Goal: Task Accomplishment & Management: Complete application form

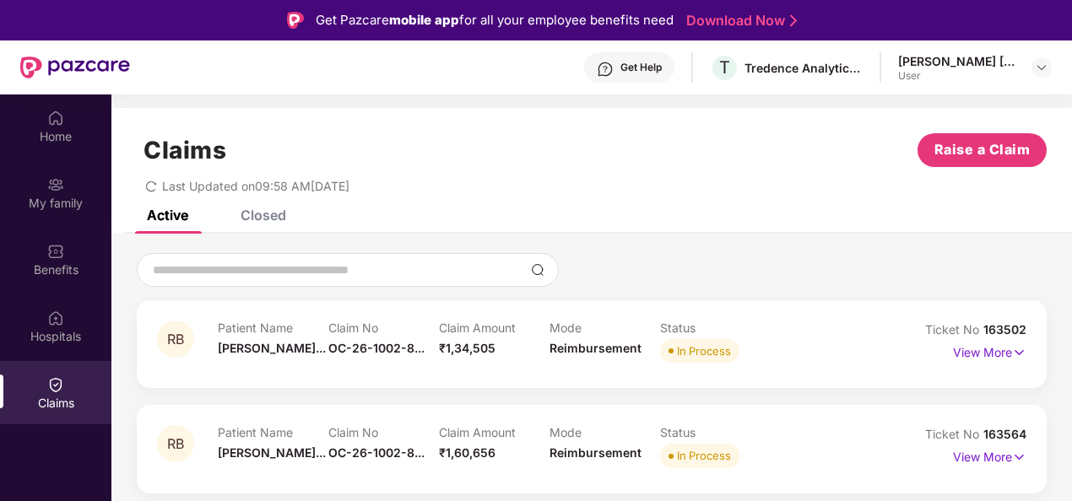
scroll to position [95, 0]
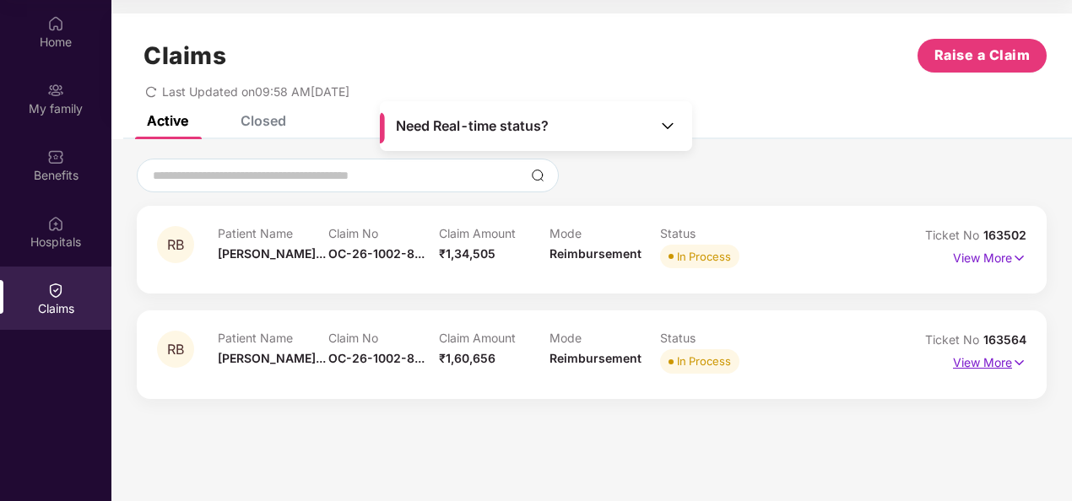
click at [1019, 367] on img at bounding box center [1019, 363] width 14 height 19
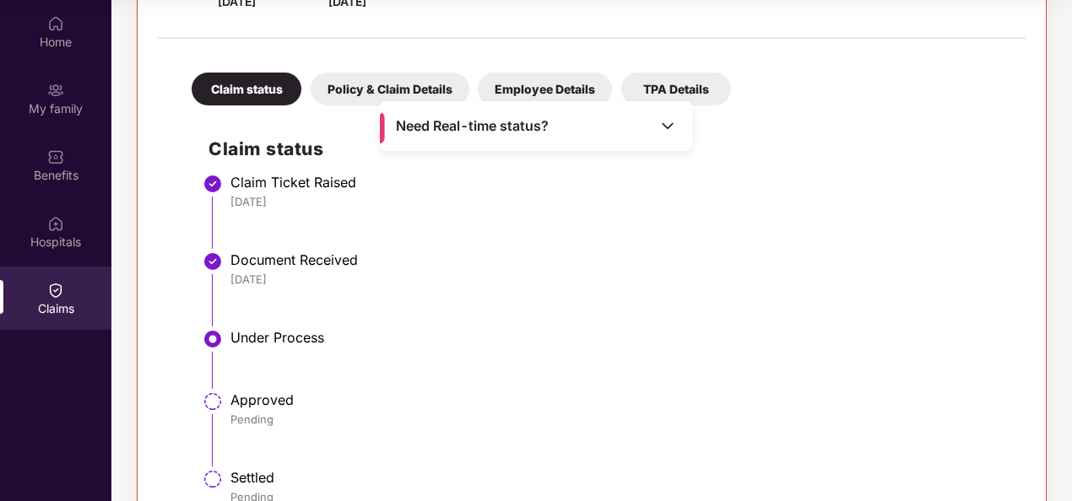
scroll to position [473, 0]
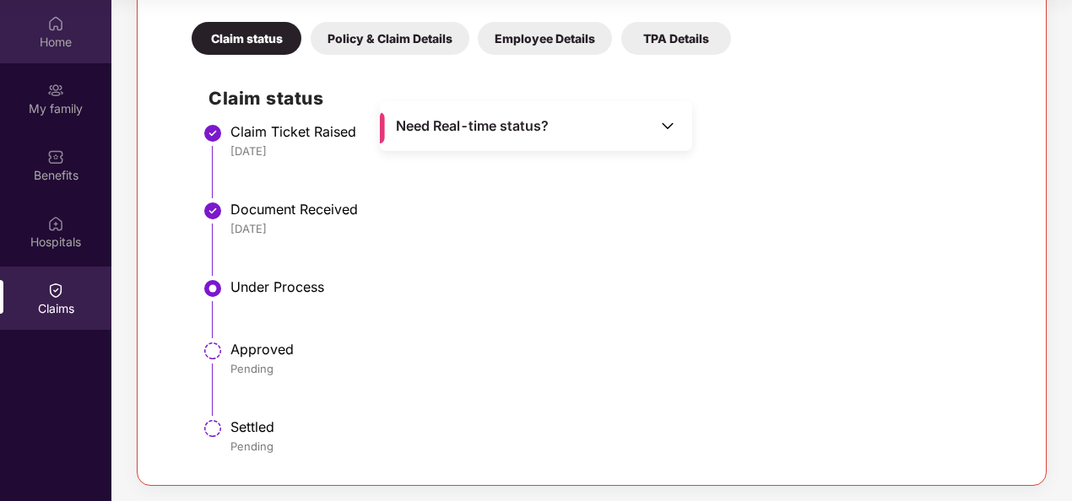
click at [46, 52] on div "Home" at bounding box center [55, 31] width 111 height 63
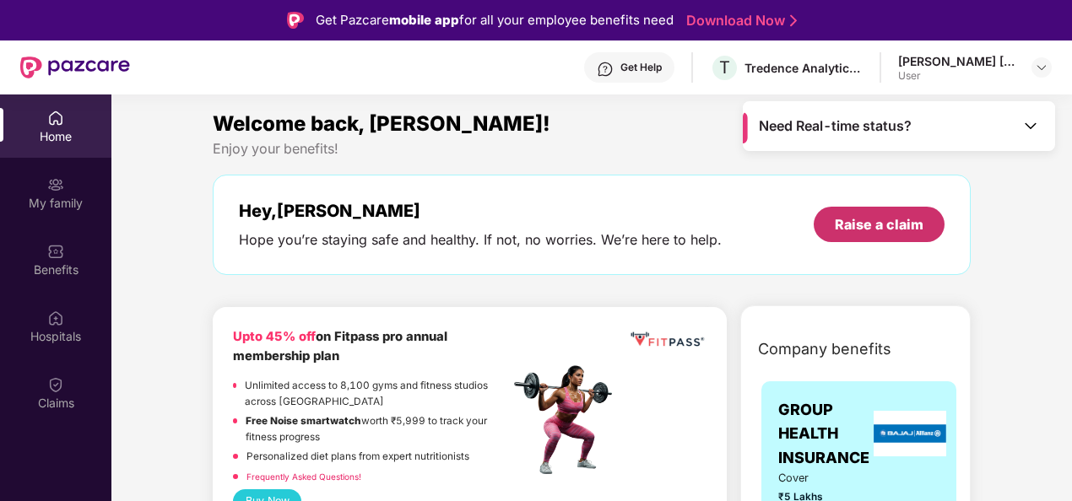
click at [852, 232] on div "Raise a claim" at bounding box center [879, 224] width 89 height 19
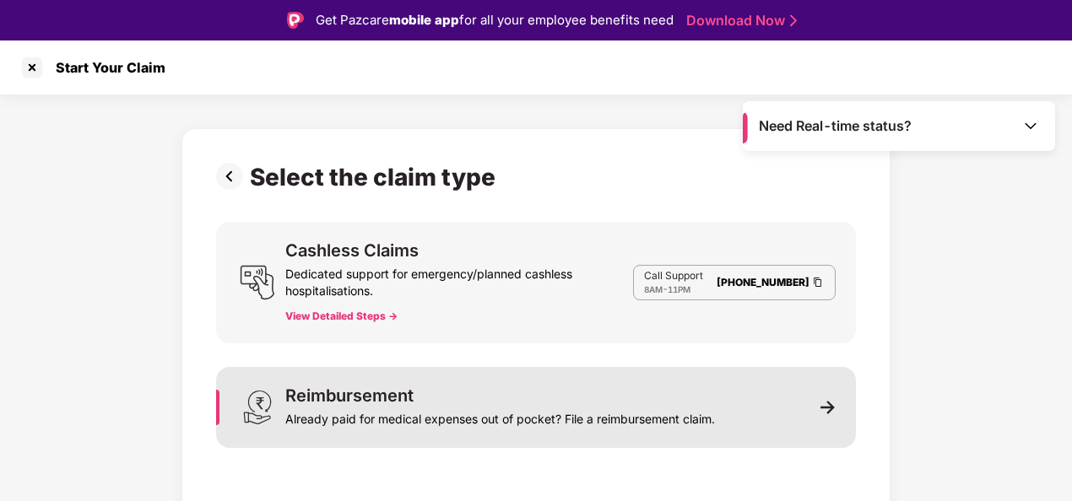
click at [758, 413] on div "Reimbursement Already paid for medical expenses out of pocket? File a reimburse…" at bounding box center [536, 407] width 640 height 81
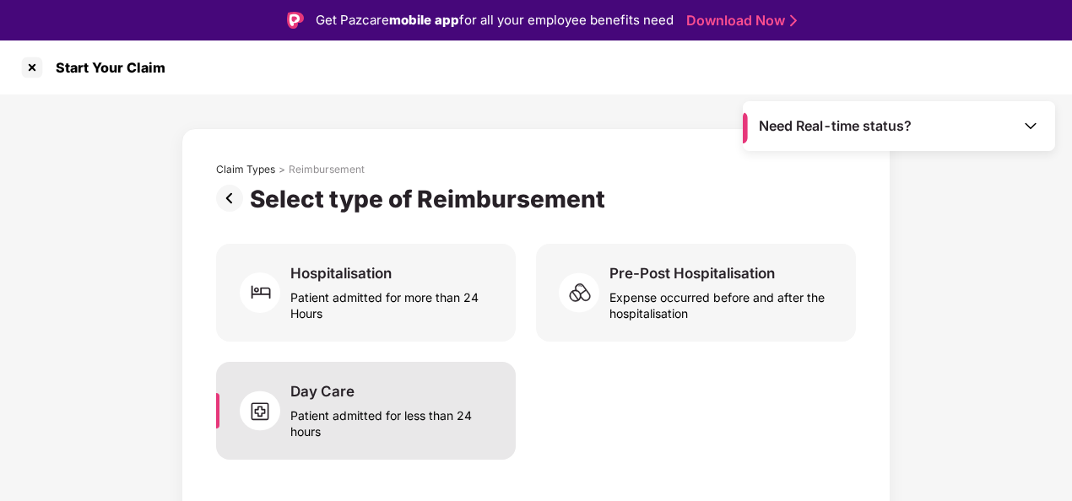
click at [384, 395] on div "Day Care Patient admitted for less than 24 hours" at bounding box center [392, 410] width 205 height 57
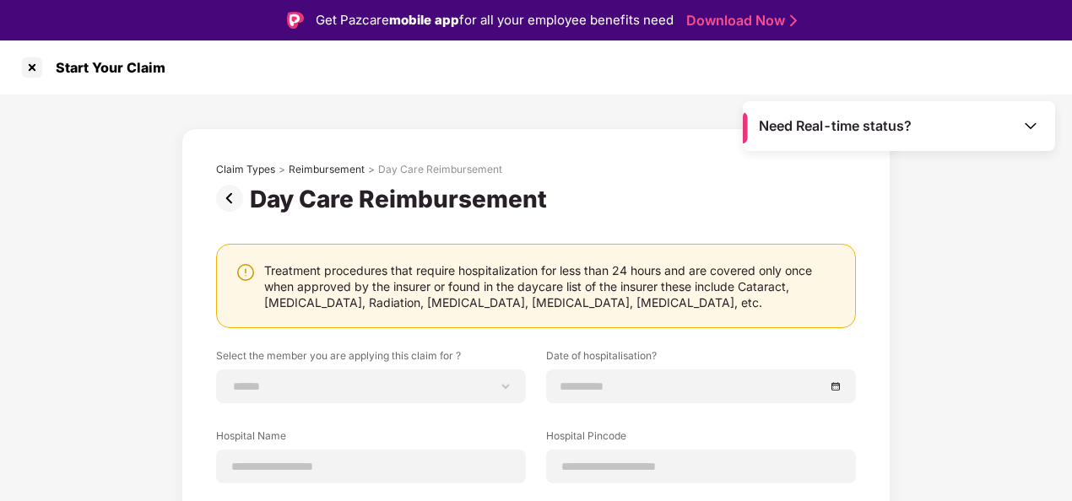
click at [228, 192] on img at bounding box center [233, 198] width 34 height 27
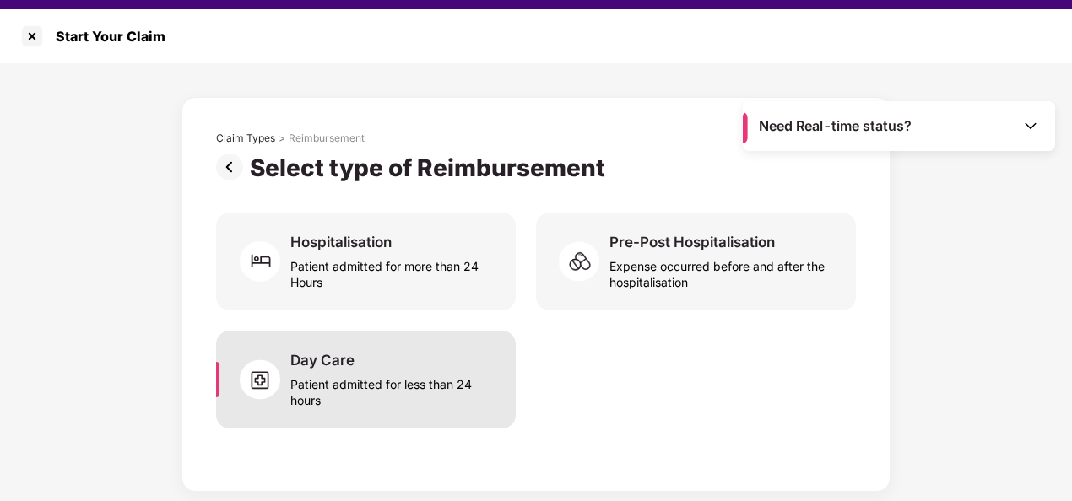
scroll to position [41, 0]
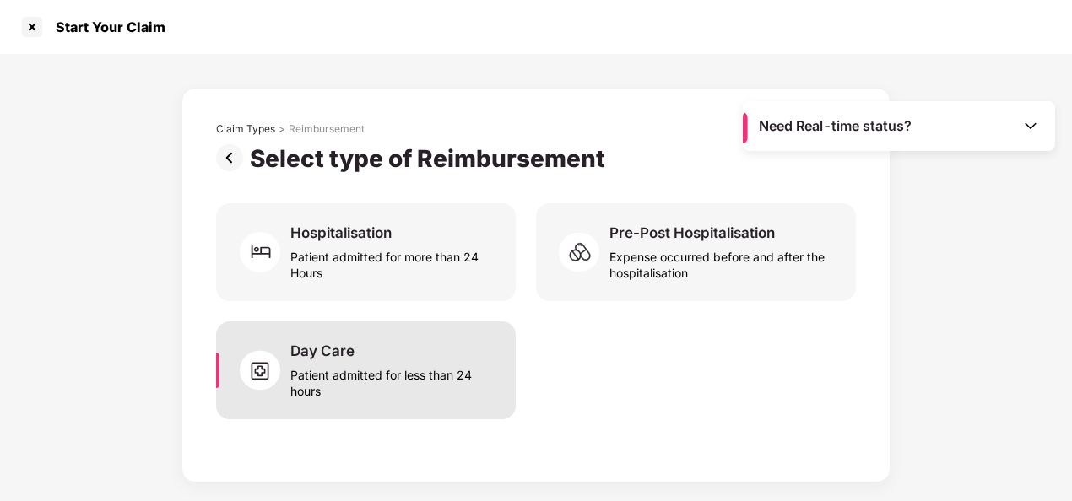
click at [457, 383] on div "Patient admitted for less than 24 hours" at bounding box center [392, 379] width 205 height 39
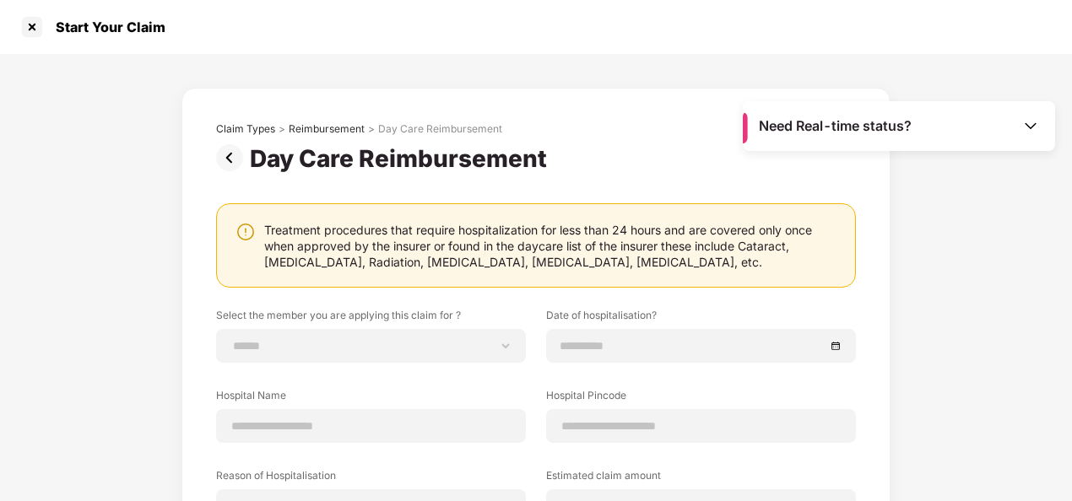
click at [228, 159] on img at bounding box center [233, 157] width 34 height 27
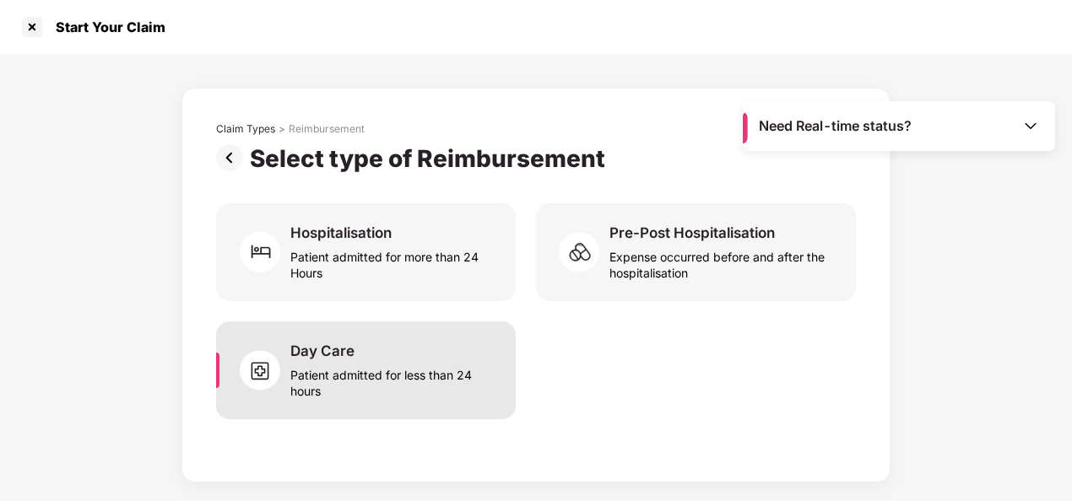
click at [393, 386] on div "Patient admitted for less than 24 hours" at bounding box center [392, 379] width 205 height 39
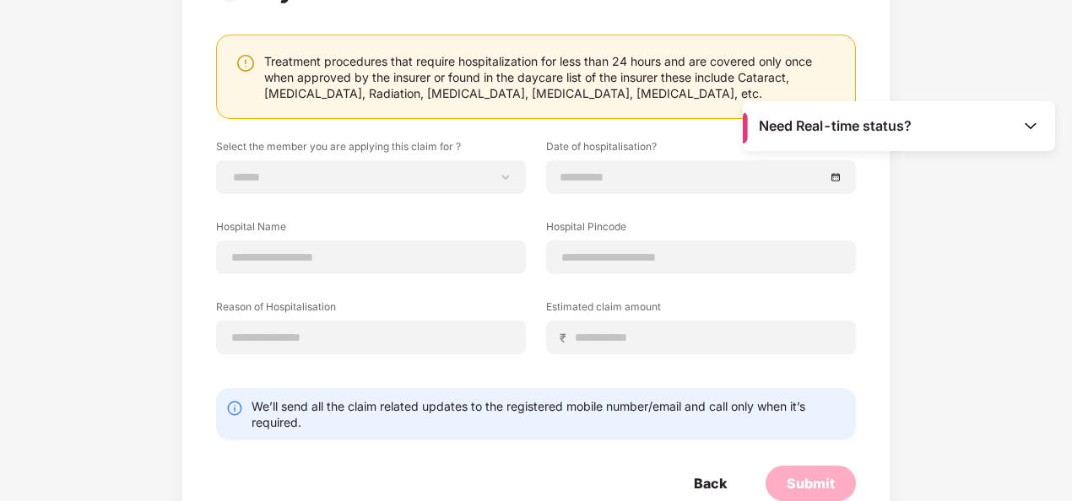
scroll to position [211, 0]
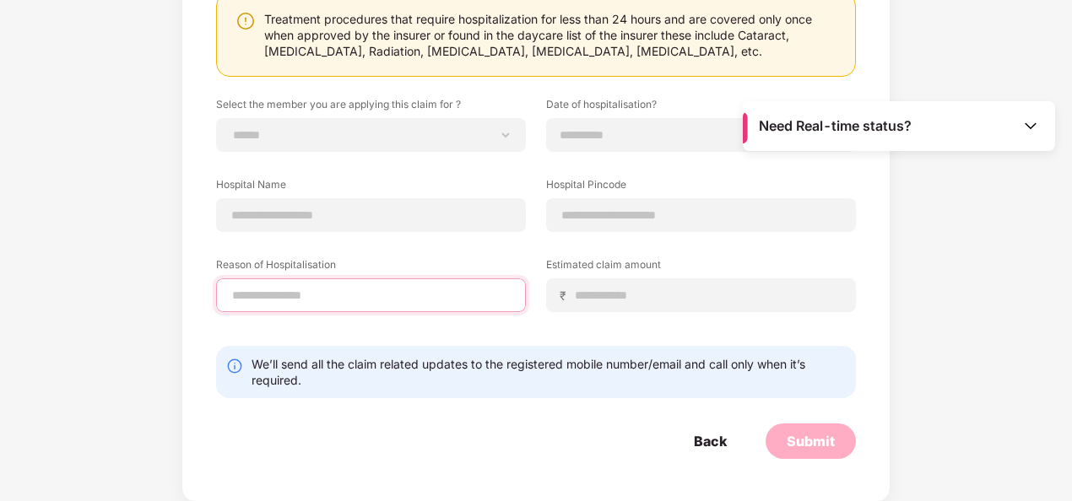
click at [500, 287] on input at bounding box center [370, 296] width 281 height 18
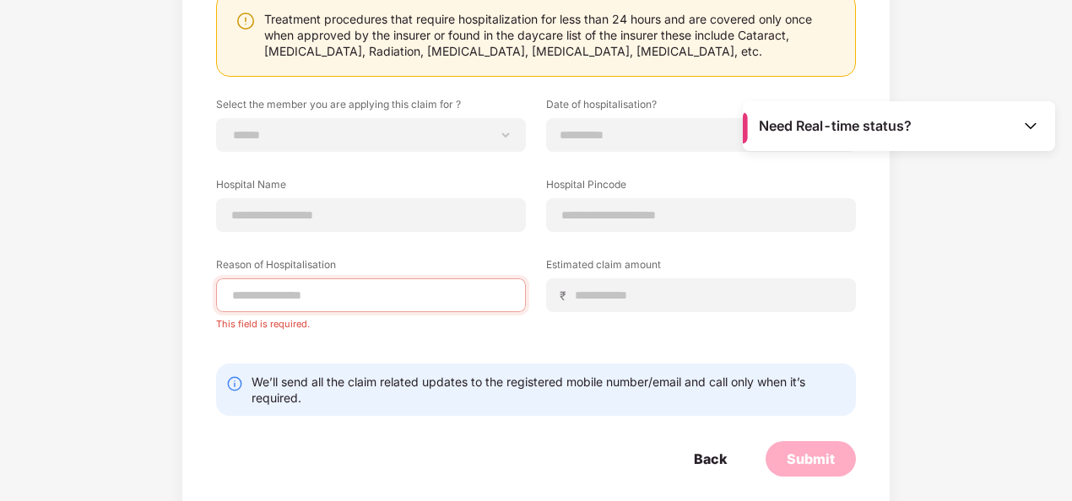
click at [207, 314] on div "**********" at bounding box center [535, 198] width 709 height 643
